Goal: Download file/media

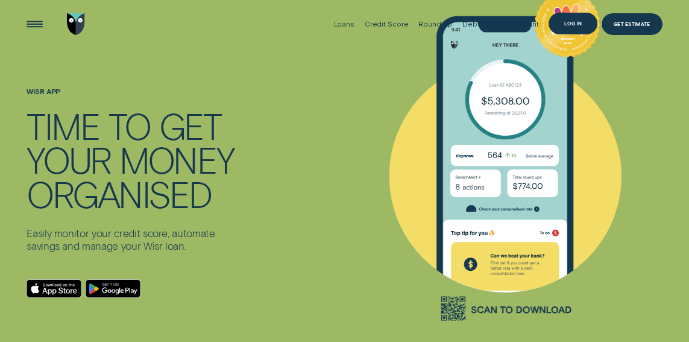
click at [581, 24] on div "Log in" at bounding box center [573, 24] width 17 height 4
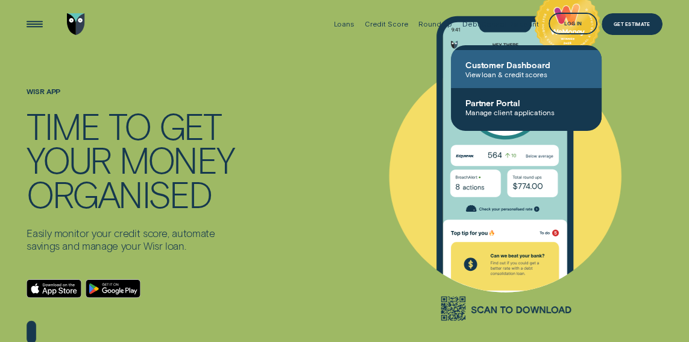
click at [509, 68] on span "Customer Dashboard" at bounding box center [527, 65] width 122 height 10
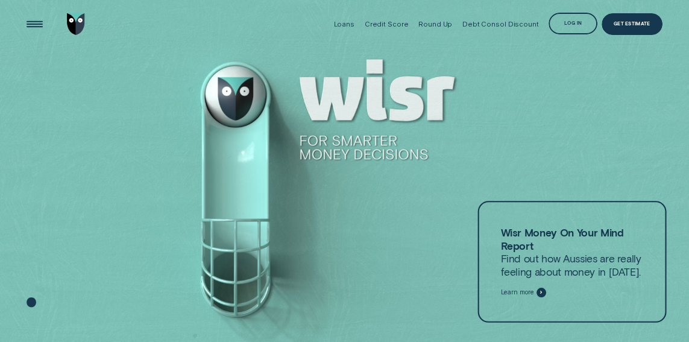
click at [519, 290] on span "Learn more" at bounding box center [517, 292] width 33 height 8
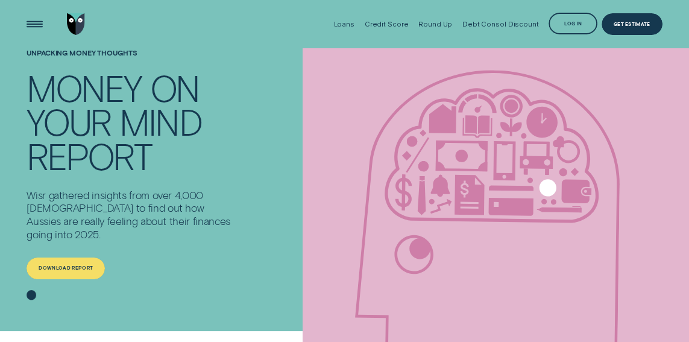
click at [70, 258] on div "Download report" at bounding box center [66, 269] width 78 height 22
